Goal: Task Accomplishment & Management: Manage account settings

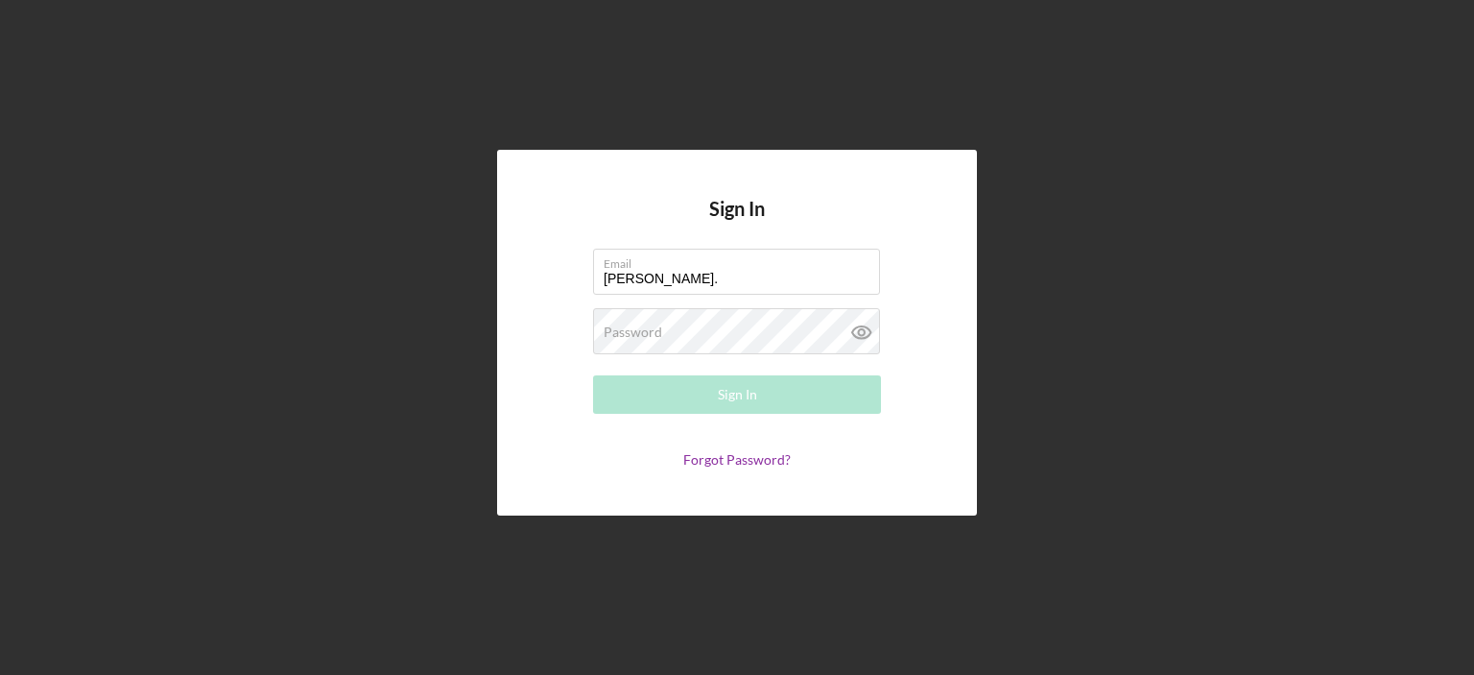
type input "[PERSON_NAME][EMAIL_ADDRESS][PERSON_NAME][DOMAIN_NAME]"
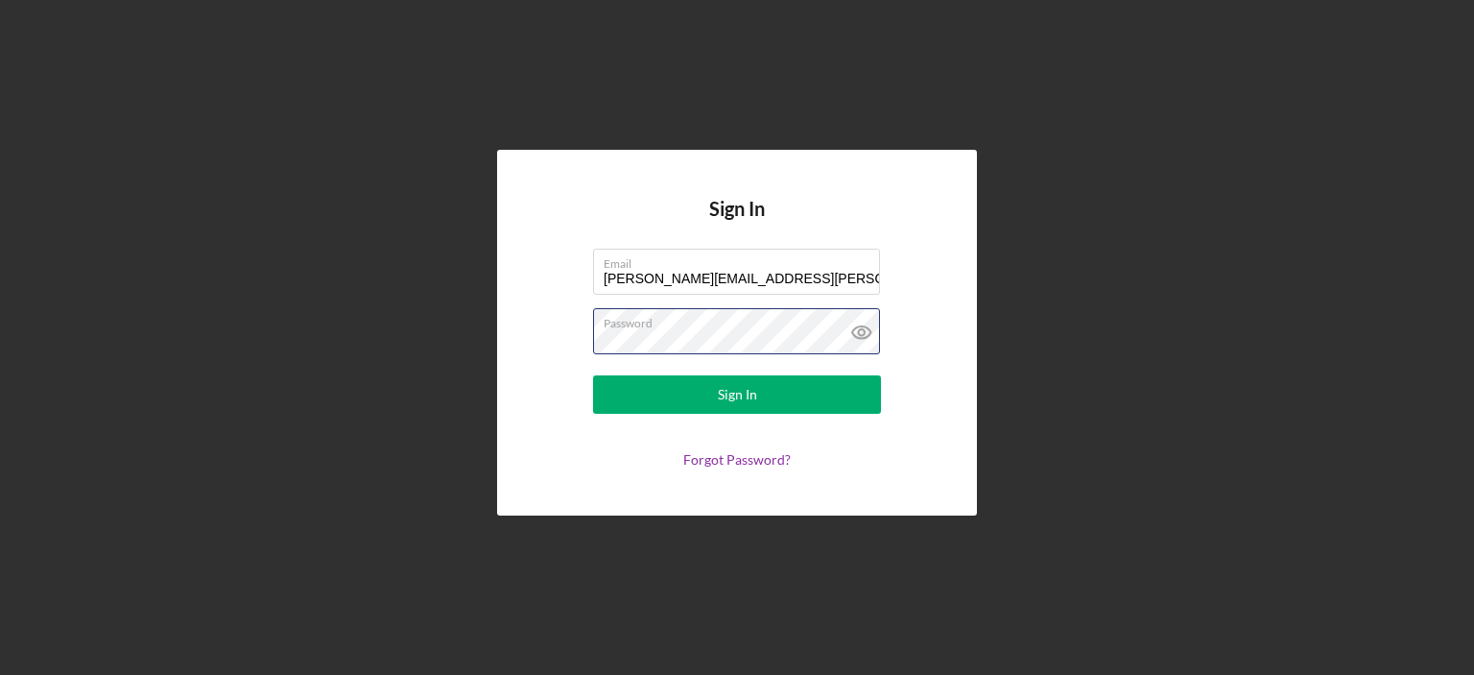
click at [593, 375] on button "Sign In" at bounding box center [737, 394] width 288 height 38
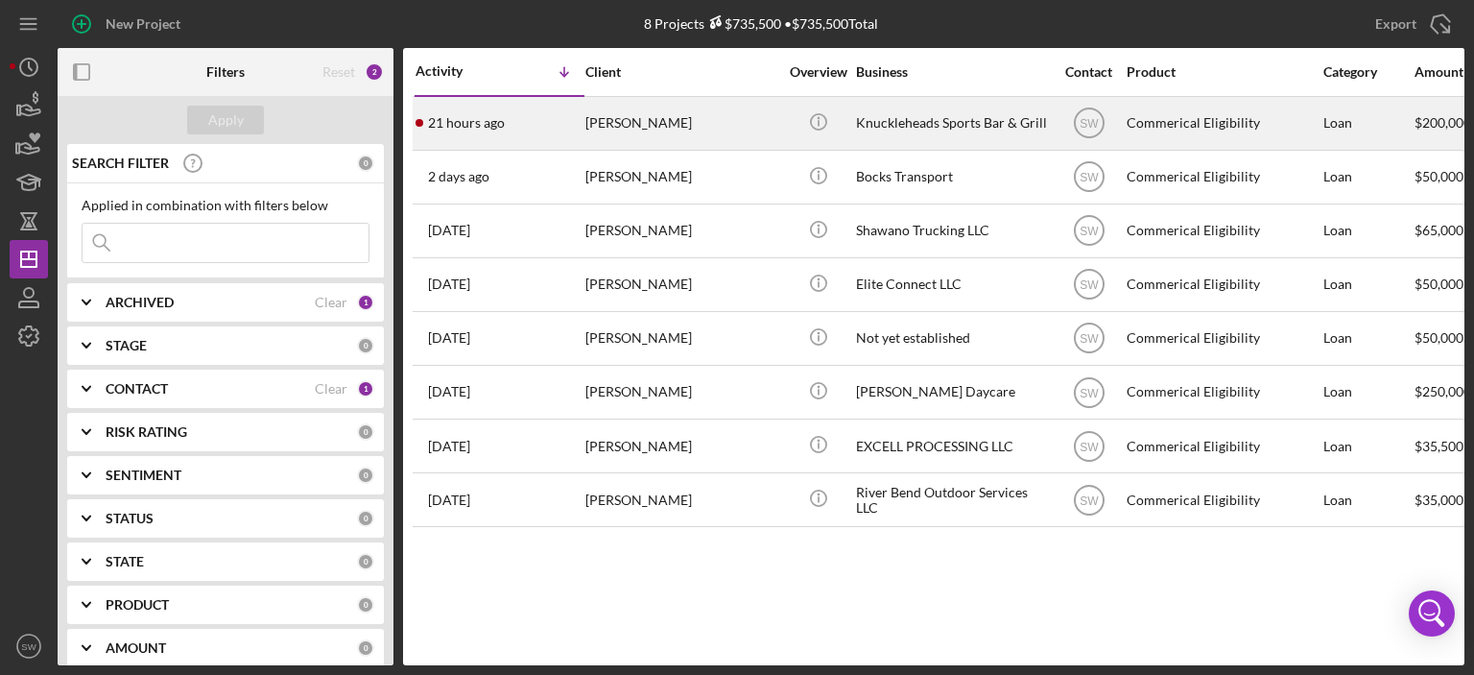
click at [605, 122] on div "[PERSON_NAME]" at bounding box center [681, 123] width 192 height 51
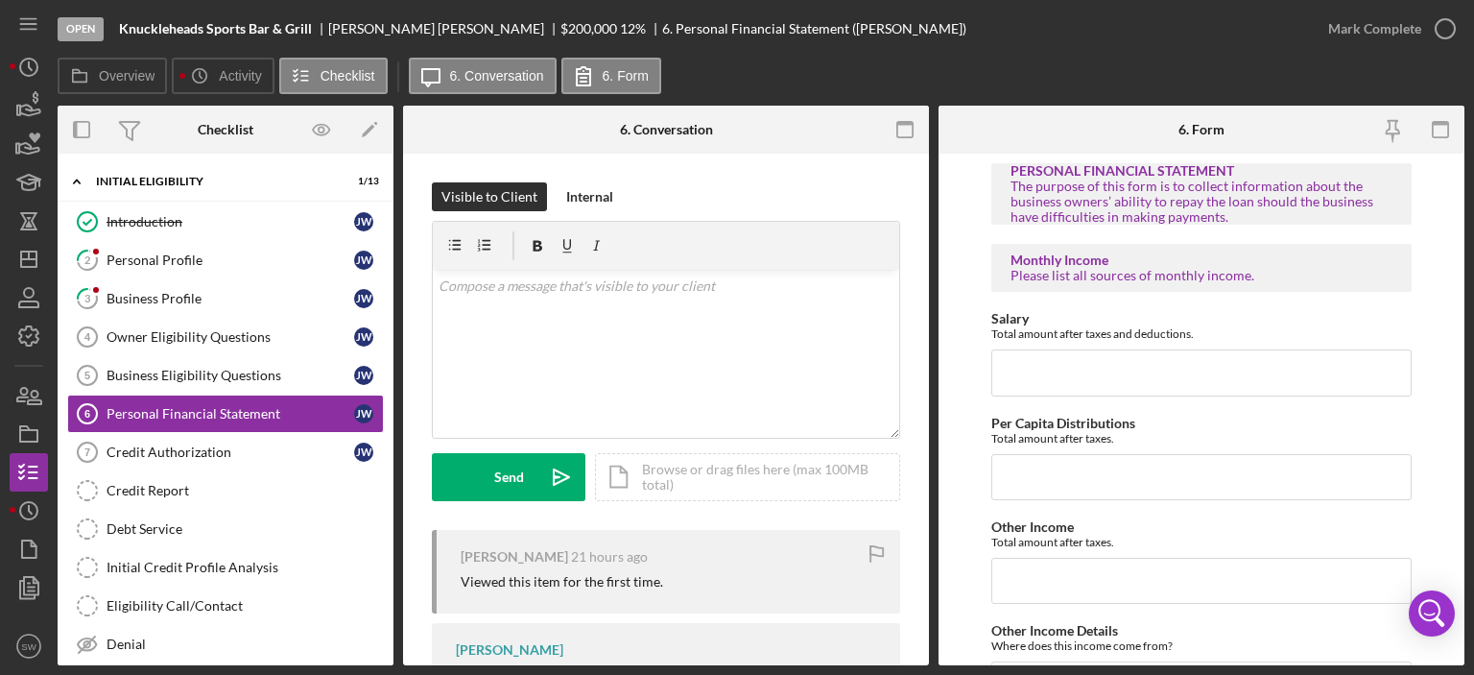
scroll to position [2, 0]
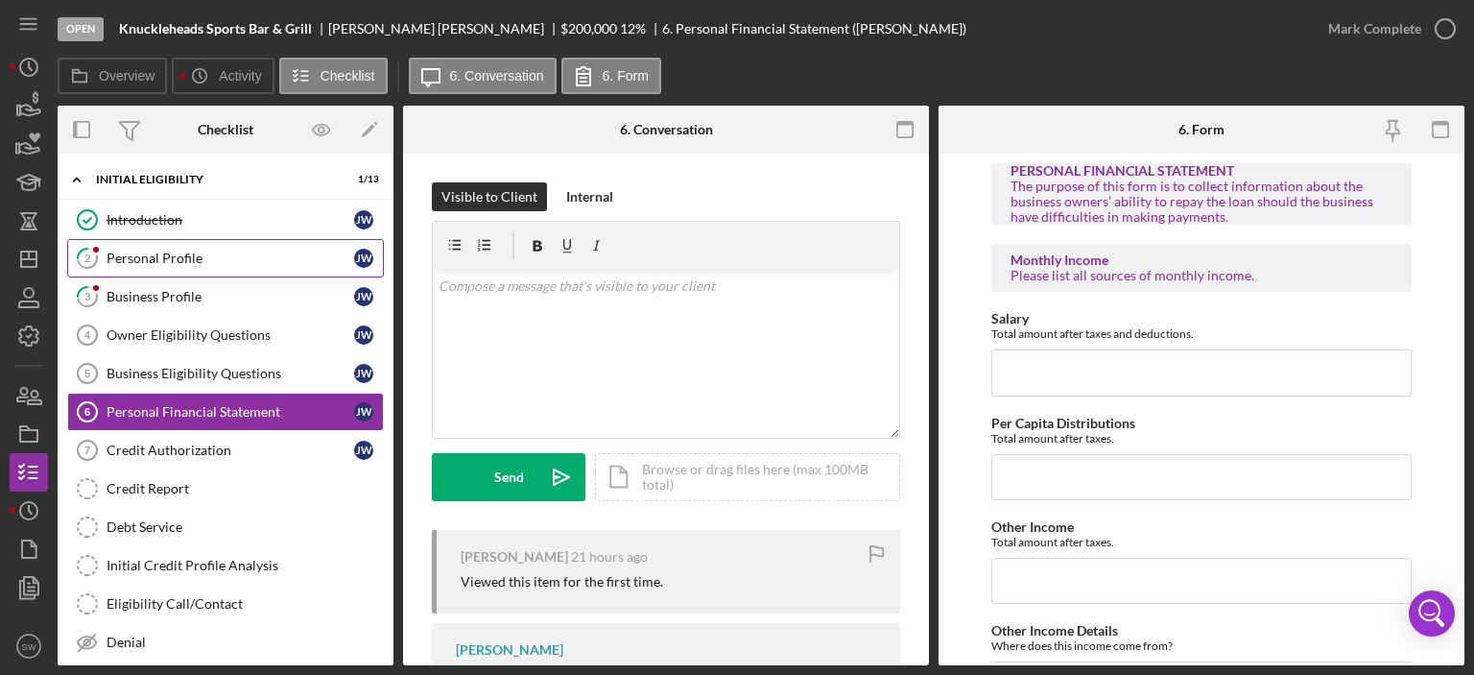
click at [128, 262] on div "Personal Profile" at bounding box center [231, 257] width 248 height 15
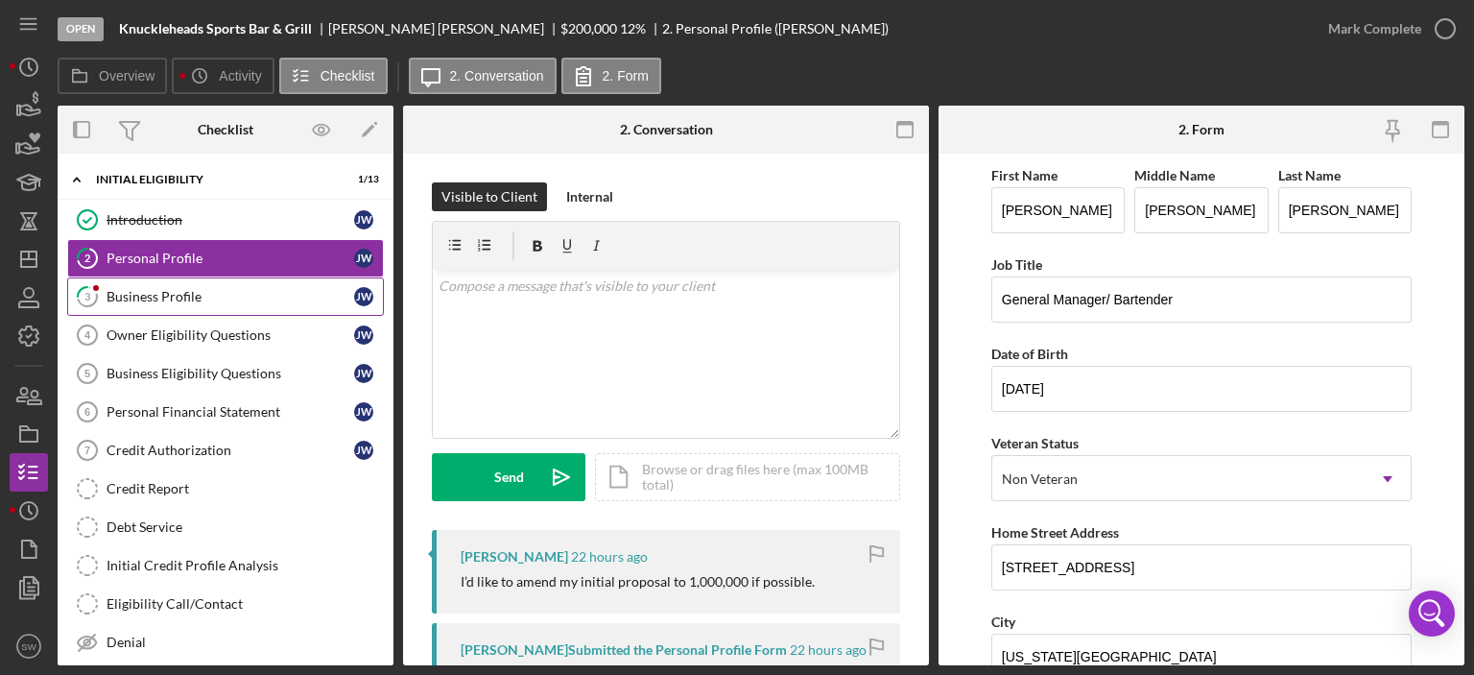
click at [125, 295] on div "Business Profile" at bounding box center [231, 296] width 248 height 15
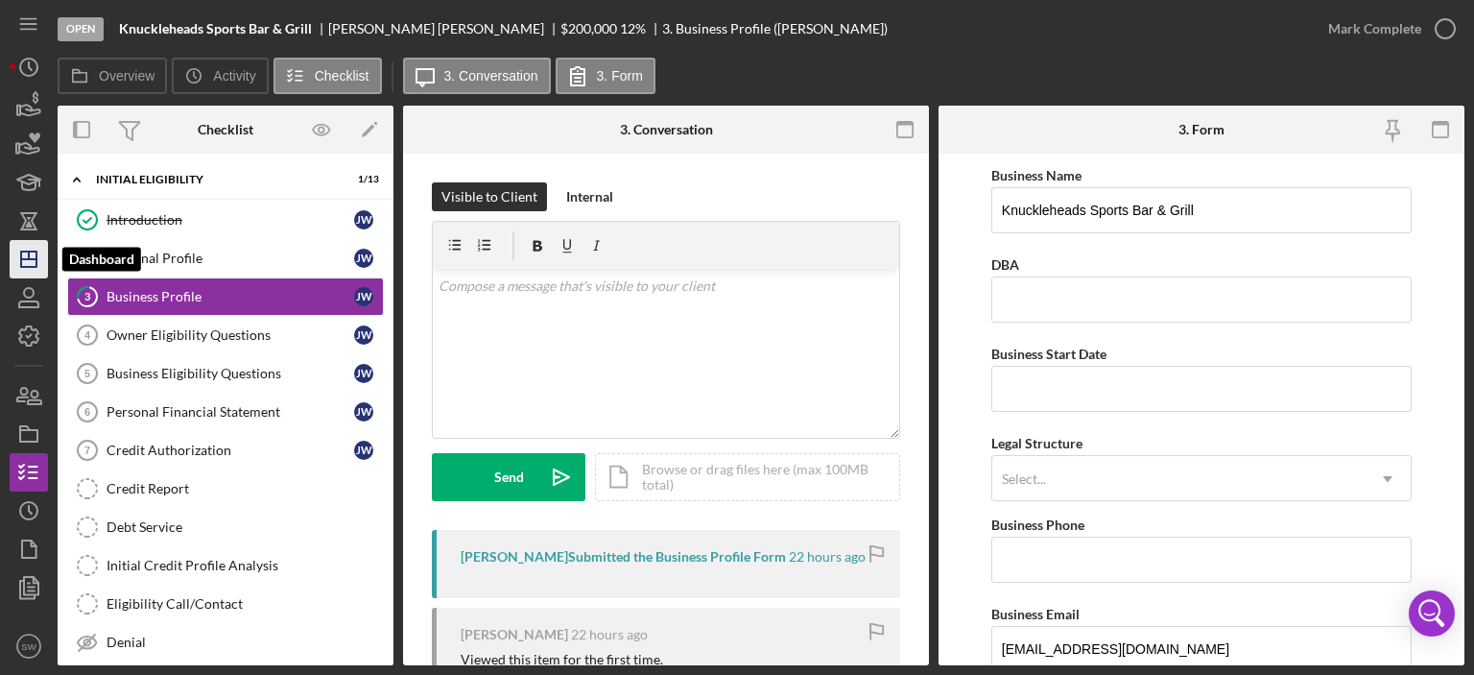
click at [22, 266] on polygon "button" at bounding box center [28, 258] width 15 height 15
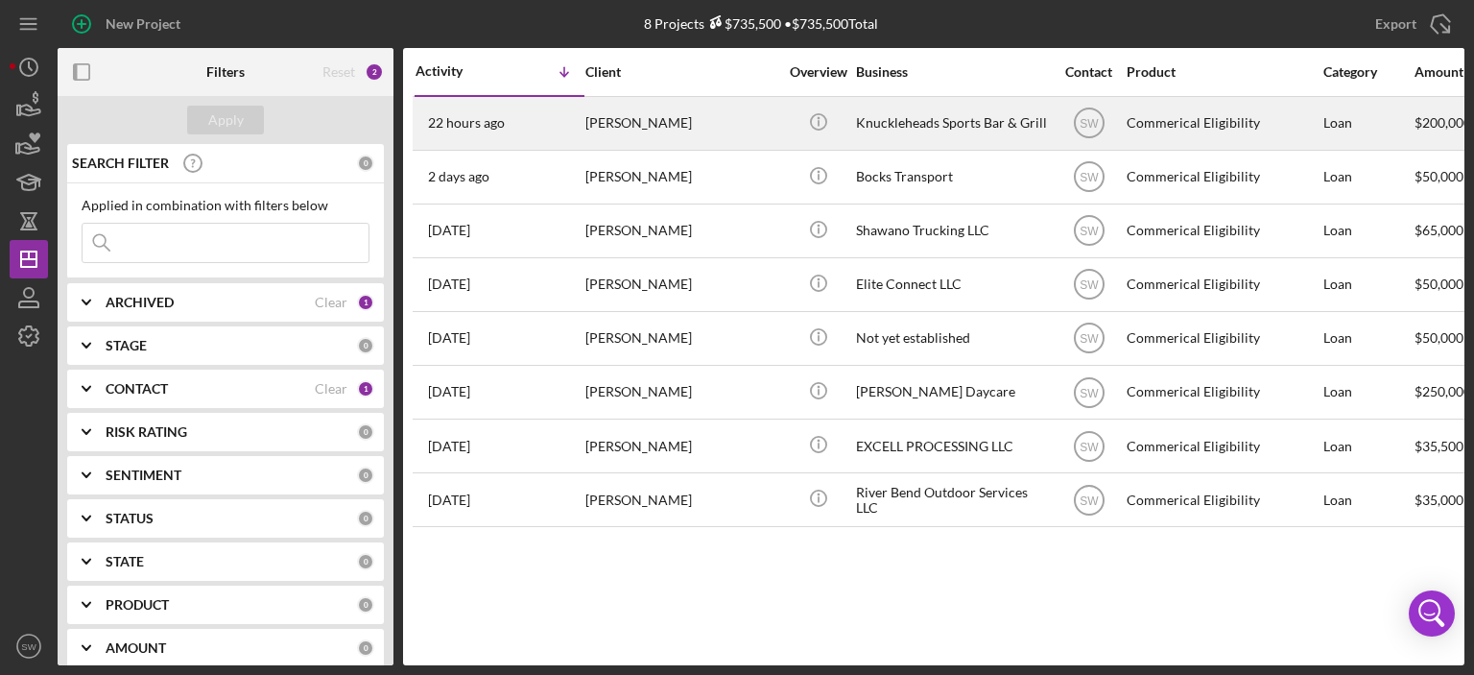
click at [613, 124] on div "[PERSON_NAME]" at bounding box center [681, 123] width 192 height 51
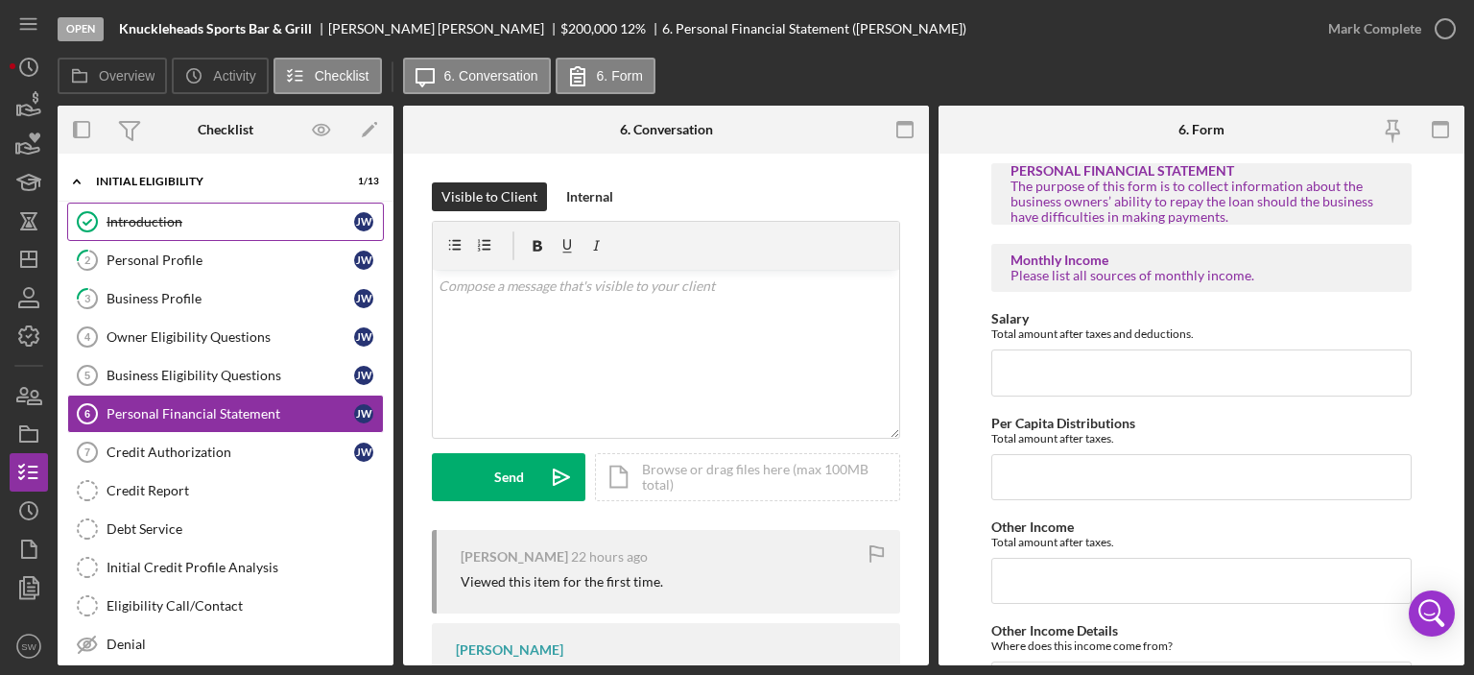
click at [131, 220] on div "Introduction" at bounding box center [231, 221] width 248 height 15
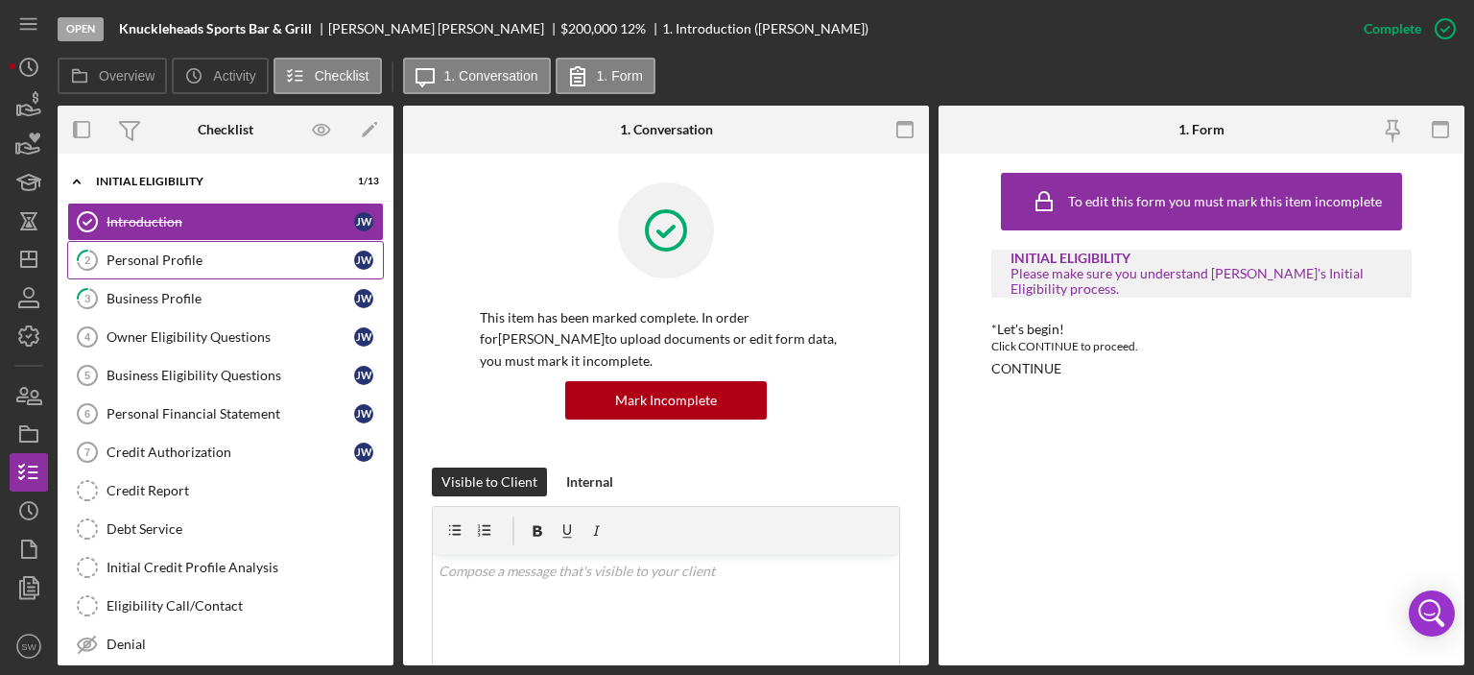
click at [140, 257] on div "Personal Profile" at bounding box center [231, 259] width 248 height 15
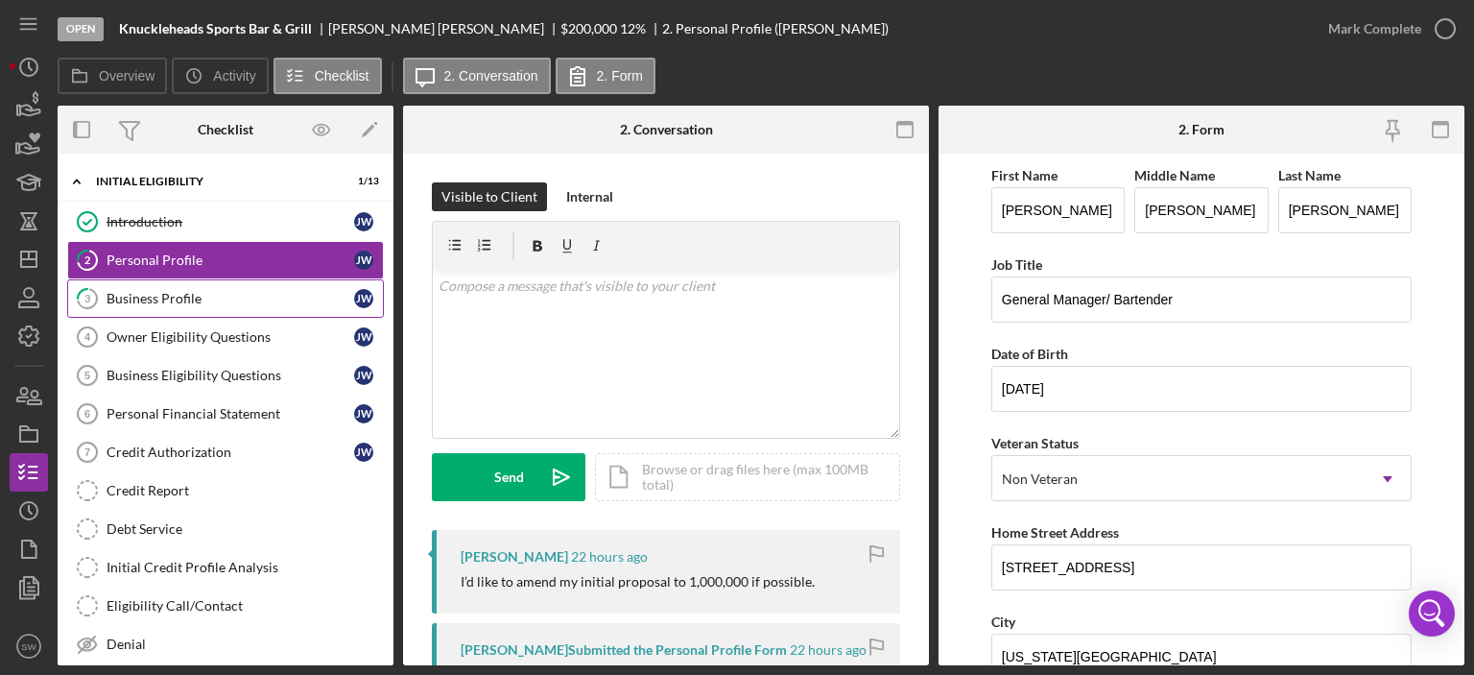
click at [127, 296] on div "Business Profile" at bounding box center [231, 298] width 248 height 15
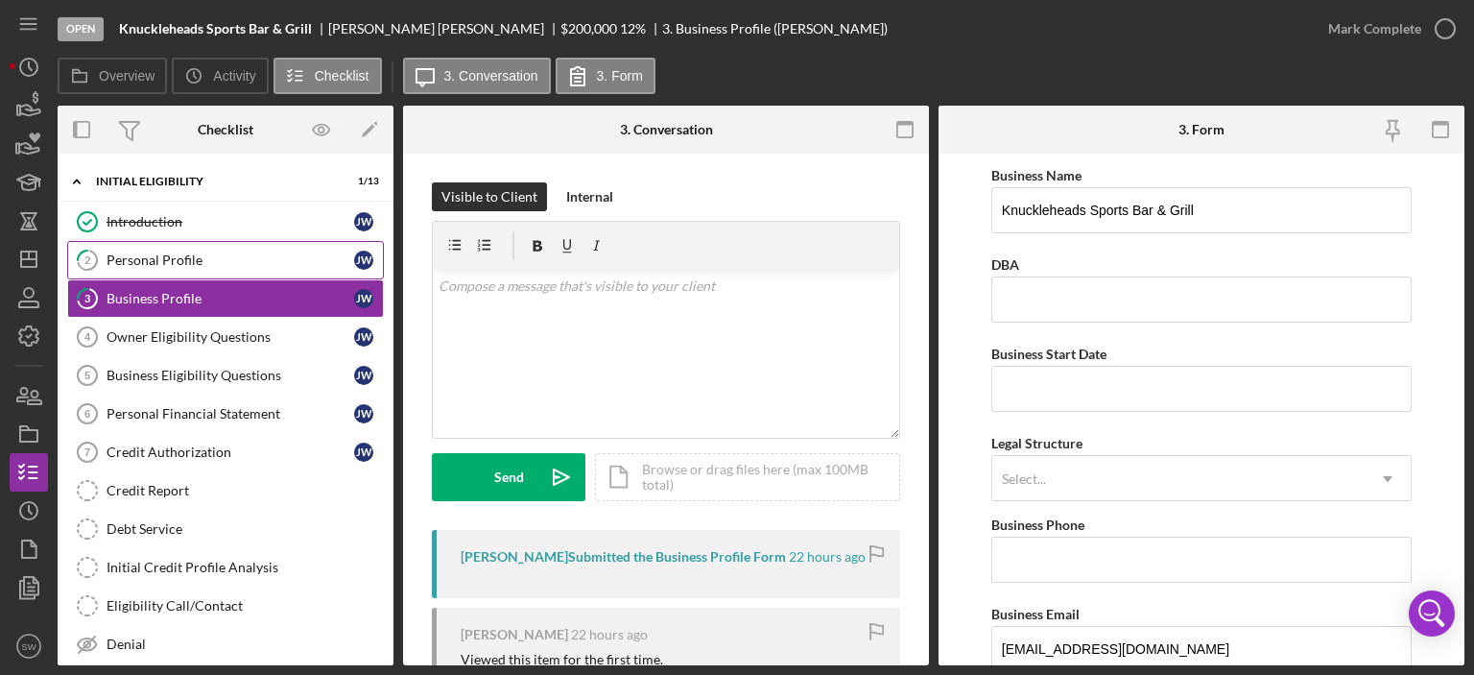
click at [122, 262] on div "Personal Profile" at bounding box center [231, 259] width 248 height 15
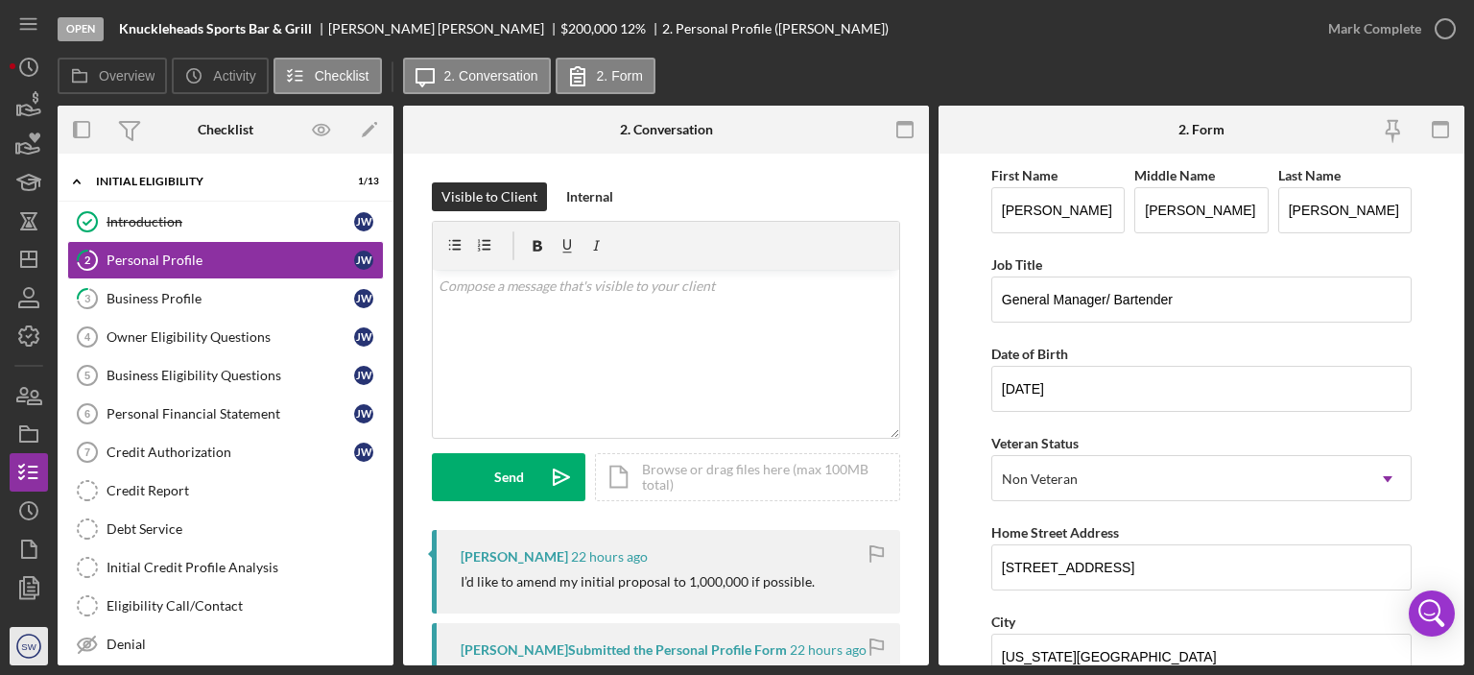
click at [28, 650] on text "SW" at bounding box center [28, 646] width 15 height 11
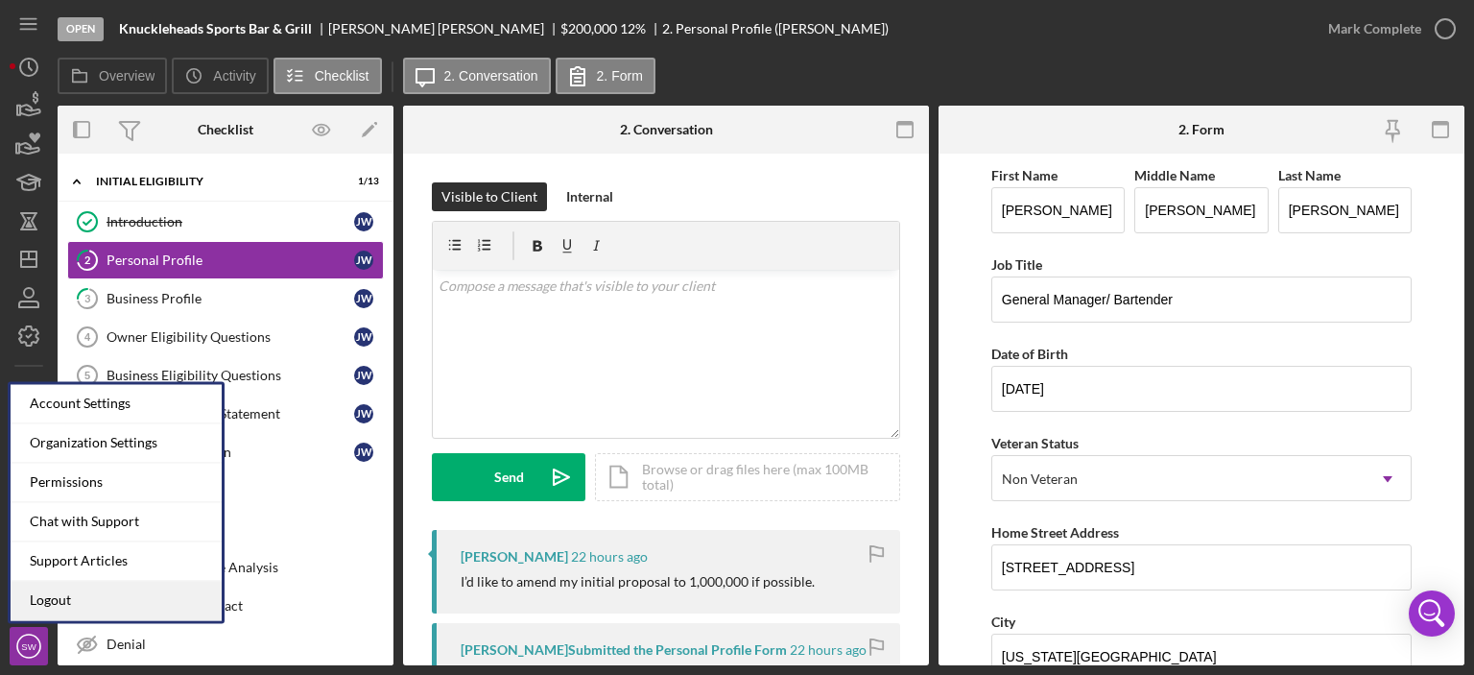
click at [54, 600] on link "Logout" at bounding box center [116, 600] width 211 height 39
